Goal: Task Accomplishment & Management: Manage account settings

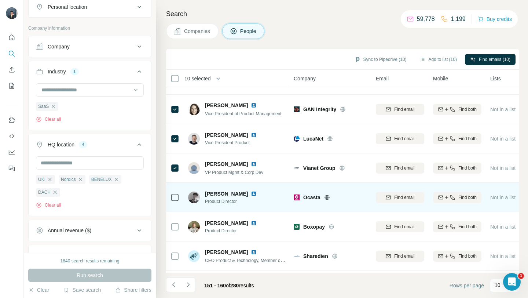
click at [326, 197] on icon at bounding box center [327, 197] width 2 height 5
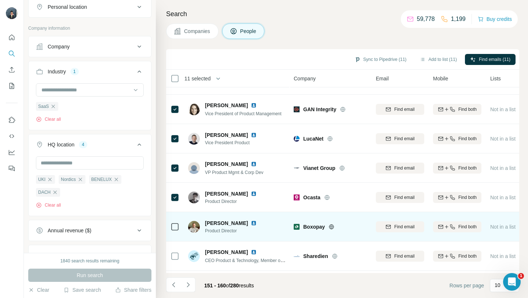
scroll to position [108, 0]
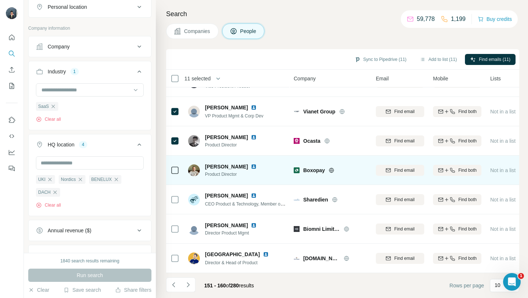
click at [329, 169] on icon at bounding box center [331, 170] width 6 height 6
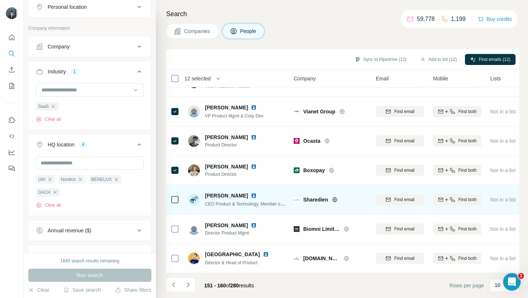
click at [337, 200] on icon at bounding box center [334, 199] width 5 height 5
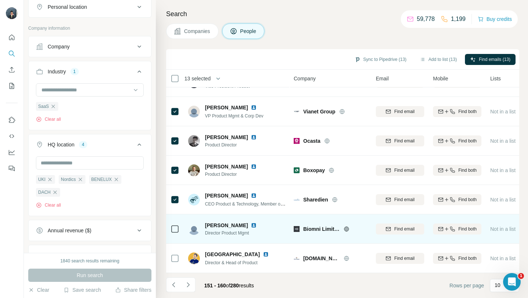
click at [346, 227] on icon at bounding box center [346, 229] width 6 height 6
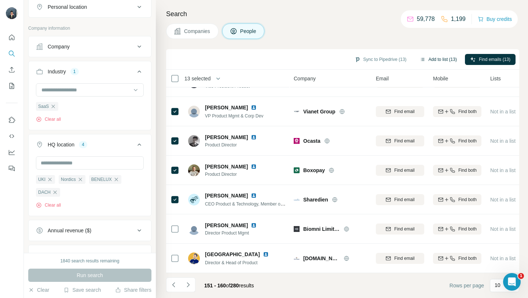
click at [445, 57] on button "Add to list (13)" at bounding box center [437, 59] width 47 height 11
click at [441, 59] on button "Add to list (13)" at bounding box center [437, 59] width 47 height 11
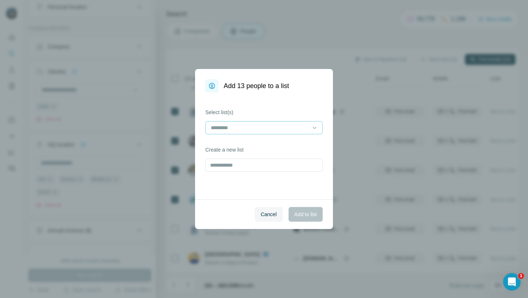
click at [274, 125] on input at bounding box center [259, 127] width 99 height 8
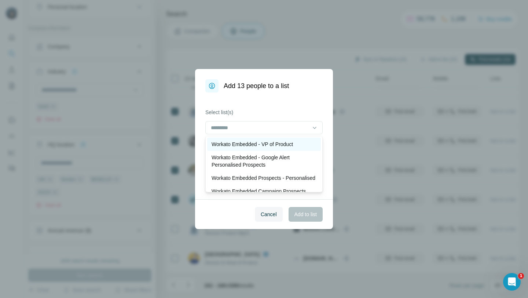
click at [260, 142] on p "Workato Embedded - VP of Product" at bounding box center [251, 143] width 81 height 7
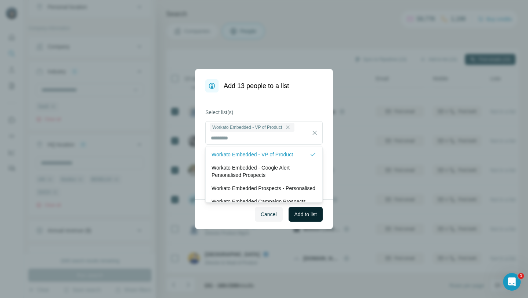
click at [314, 217] on span "Add to list" at bounding box center [305, 213] width 22 height 7
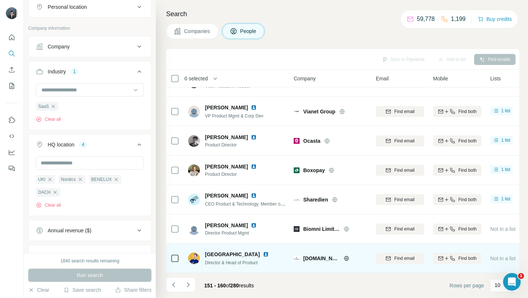
click at [343, 257] on icon at bounding box center [346, 258] width 6 height 6
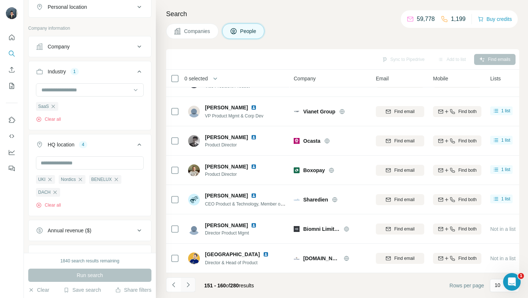
click at [192, 283] on button "Navigate to next page" at bounding box center [188, 284] width 15 height 15
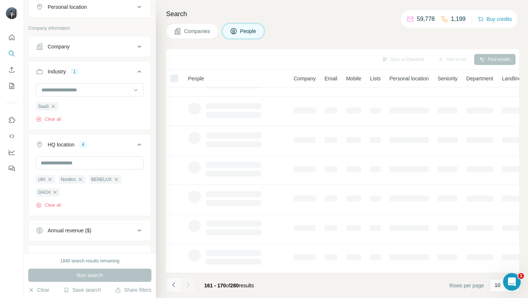
click at [171, 283] on icon "Navigate to previous page" at bounding box center [173, 284] width 7 height 7
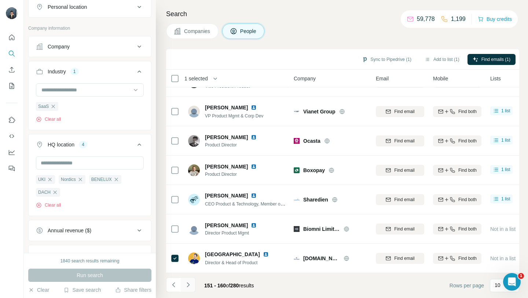
click at [188, 282] on icon "Navigate to next page" at bounding box center [187, 284] width 7 height 7
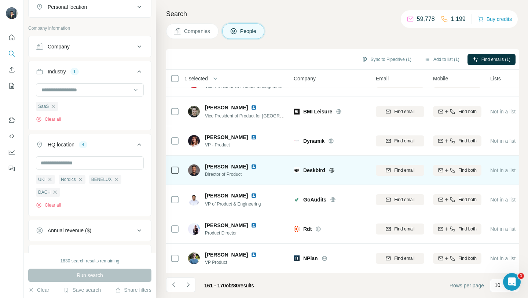
scroll to position [0, 0]
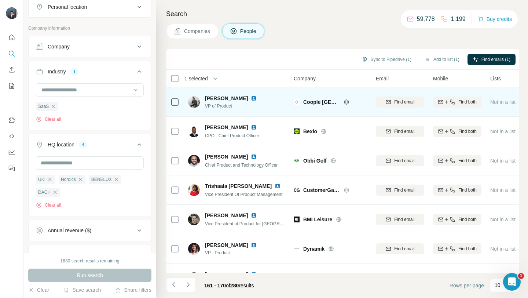
click at [345, 101] on icon at bounding box center [346, 102] width 6 height 6
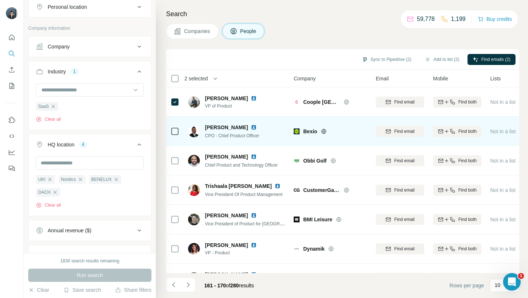
click at [326, 130] on icon at bounding box center [324, 131] width 6 height 6
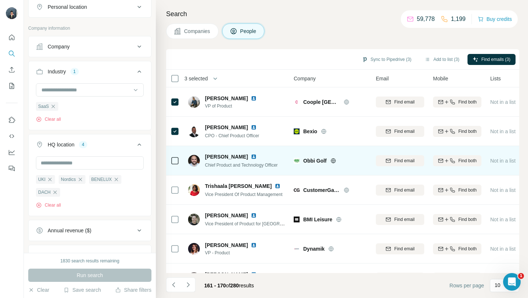
click at [333, 159] on icon at bounding box center [333, 161] width 6 height 6
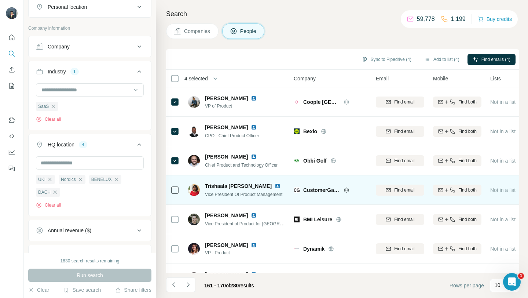
click at [345, 189] on icon at bounding box center [346, 189] width 5 height 0
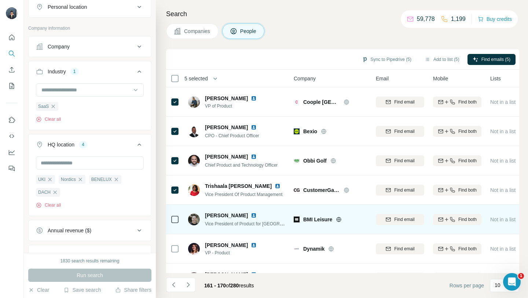
click at [337, 221] on icon at bounding box center [339, 219] width 6 height 6
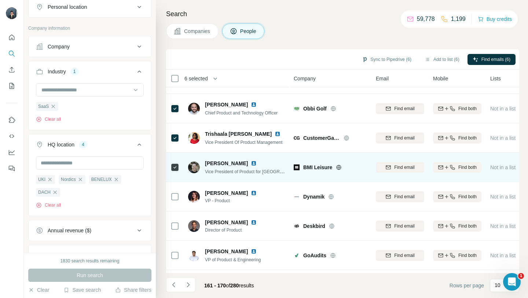
scroll to position [67, 0]
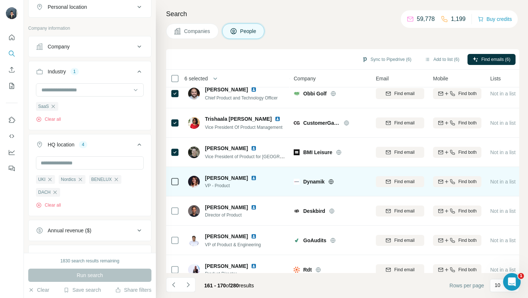
click at [331, 181] on icon at bounding box center [331, 181] width 2 height 5
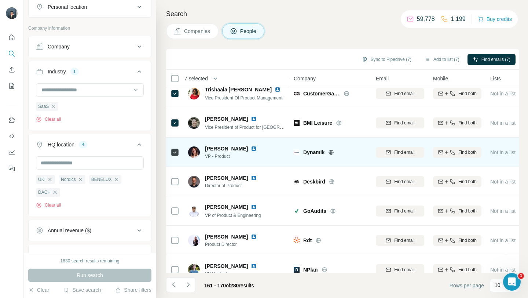
scroll to position [105, 0]
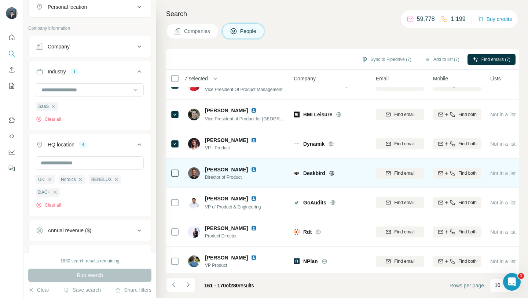
click at [332, 173] on icon at bounding box center [332, 172] width 2 height 5
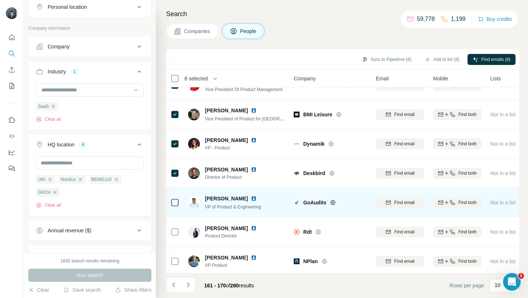
click at [333, 202] on icon at bounding box center [333, 202] width 6 height 6
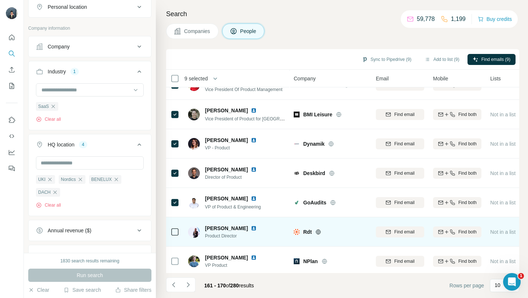
click at [316, 230] on icon at bounding box center [318, 232] width 6 height 6
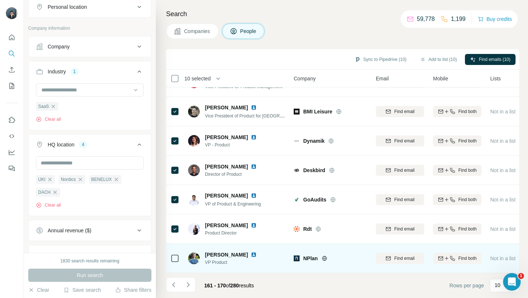
click at [323, 258] on icon at bounding box center [324, 257] width 2 height 5
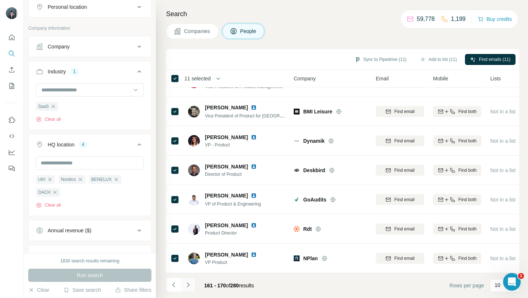
click at [190, 285] on icon "Navigate to next page" at bounding box center [187, 284] width 7 height 7
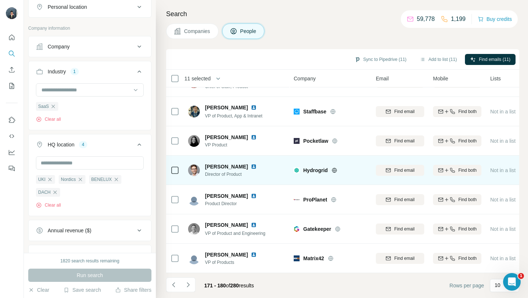
scroll to position [0, 0]
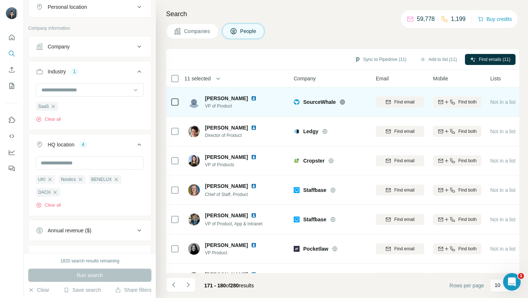
click at [342, 103] on icon at bounding box center [342, 102] width 6 height 6
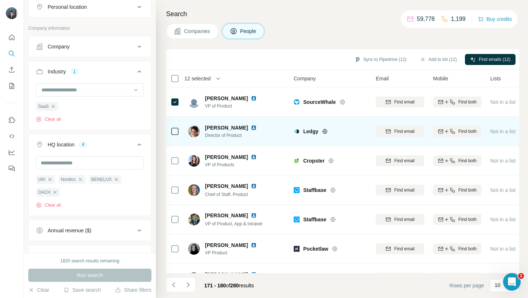
click at [326, 131] on icon at bounding box center [324, 131] width 5 height 0
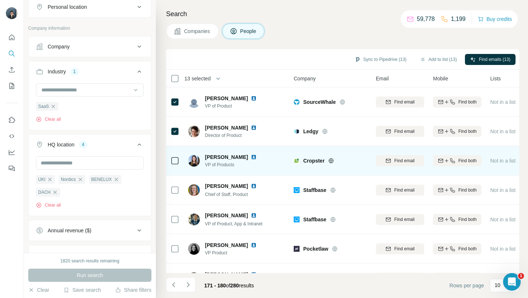
click at [333, 160] on icon at bounding box center [331, 160] width 5 height 0
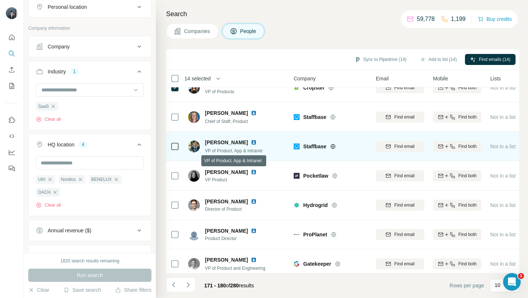
scroll to position [78, 0]
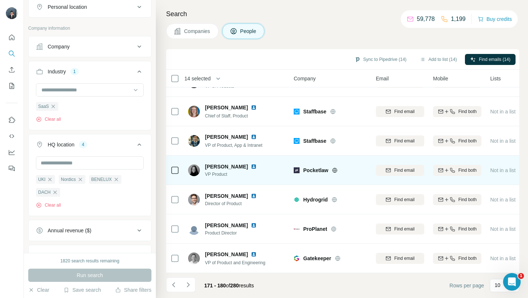
click at [336, 169] on icon at bounding box center [335, 170] width 6 height 6
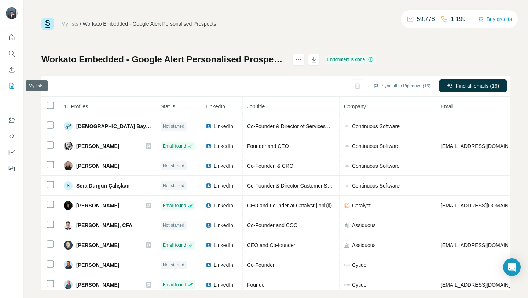
click at [13, 90] on button "My lists" at bounding box center [12, 85] width 12 height 13
